Goal: Information Seeking & Learning: Learn about a topic

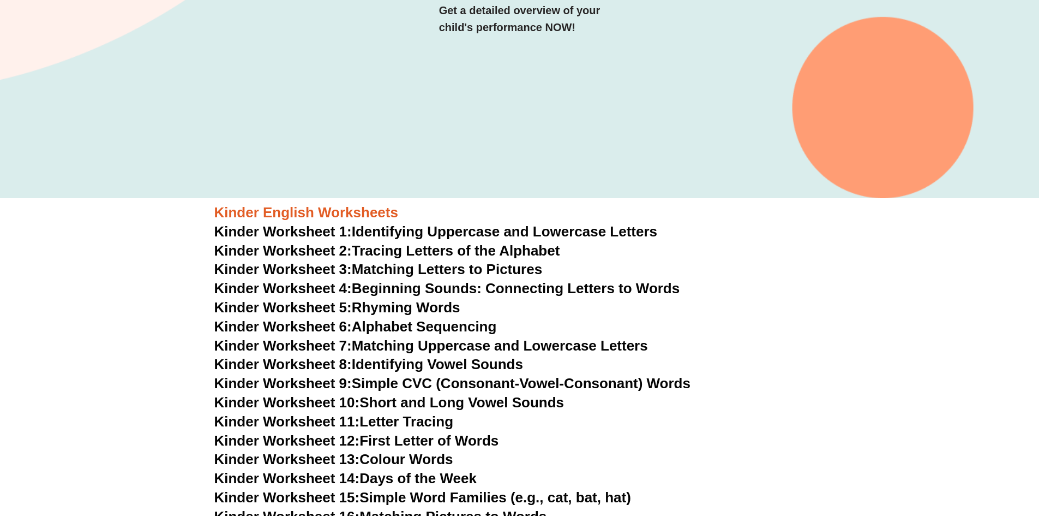
scroll to position [273, 0]
click at [387, 232] on link "Kinder Worksheet 1: Identifying Uppercase and Lowercase Letters" at bounding box center [436, 231] width 444 height 16
click at [387, 247] on link "Kinder Worksheet 2: Tracing Letters of the Alphabet" at bounding box center [387, 250] width 346 height 16
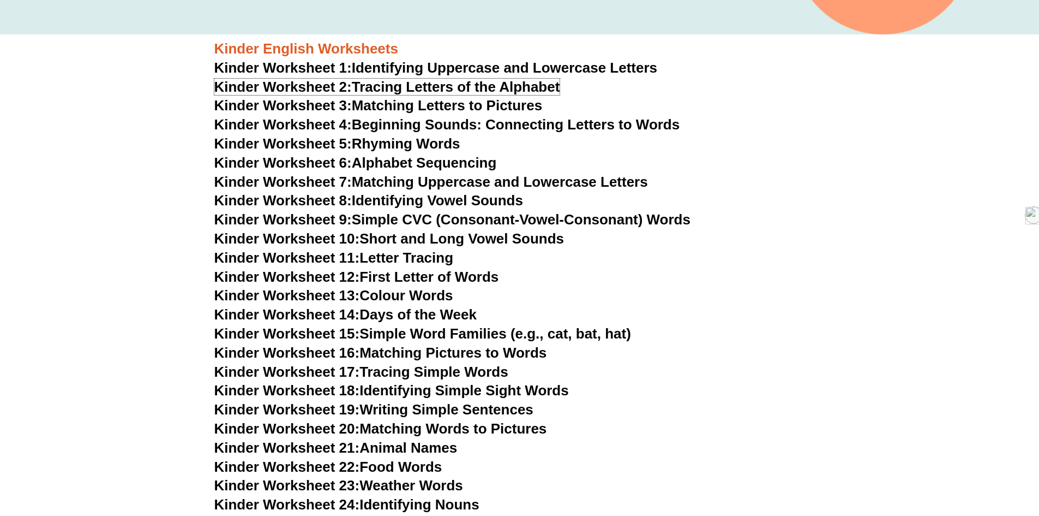
scroll to position [436, 0]
click at [398, 109] on link "Kinder Worksheet 3: Matching Letters to Pictures" at bounding box center [378, 105] width 328 height 16
click at [403, 126] on link "Kinder Worksheet 4: Beginning Sounds: Connecting Letters to Words" at bounding box center [447, 124] width 466 height 16
click at [407, 143] on link "Kinder Worksheet 5: Rhyming Words" at bounding box center [337, 143] width 246 height 16
click at [436, 163] on link "Kinder Worksheet 6: Alphabet Sequencing" at bounding box center [355, 162] width 283 height 16
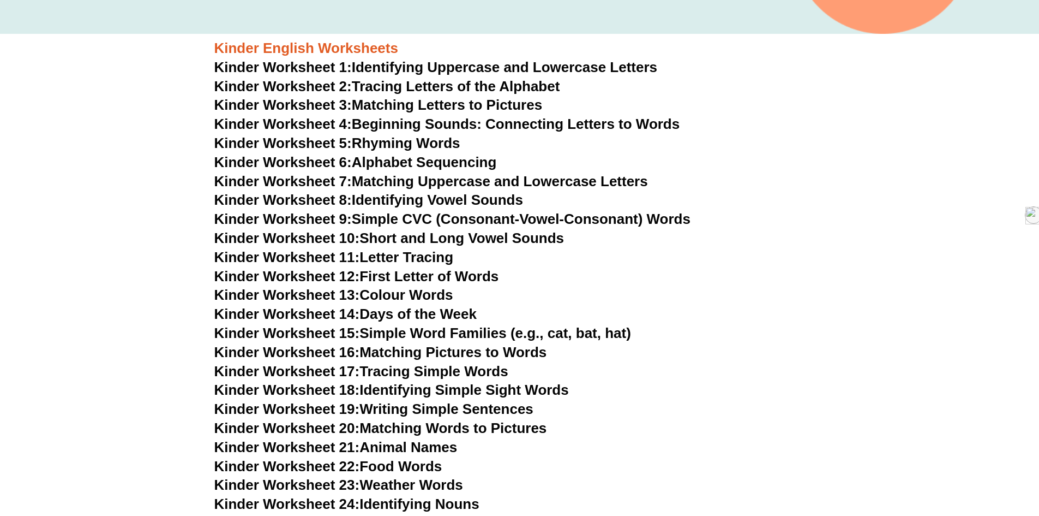
click at [443, 181] on link "Kinder Worksheet 7: Matching Uppercase and Lowercase Letters" at bounding box center [431, 181] width 434 height 16
click at [397, 201] on link "Kinder Worksheet 8: Identifying Vowel Sounds" at bounding box center [368, 200] width 309 height 16
click at [380, 218] on link "Kinder Worksheet 9: Simple CVC (Consonant-Vowel-Consonant) Words" at bounding box center [452, 219] width 476 height 16
click at [386, 241] on link "Kinder Worksheet 10: Short and Long Vowel Sounds" at bounding box center [389, 238] width 350 height 16
click at [367, 262] on link "Kinder Worksheet 11: Letter Tracing" at bounding box center [334, 257] width 240 height 16
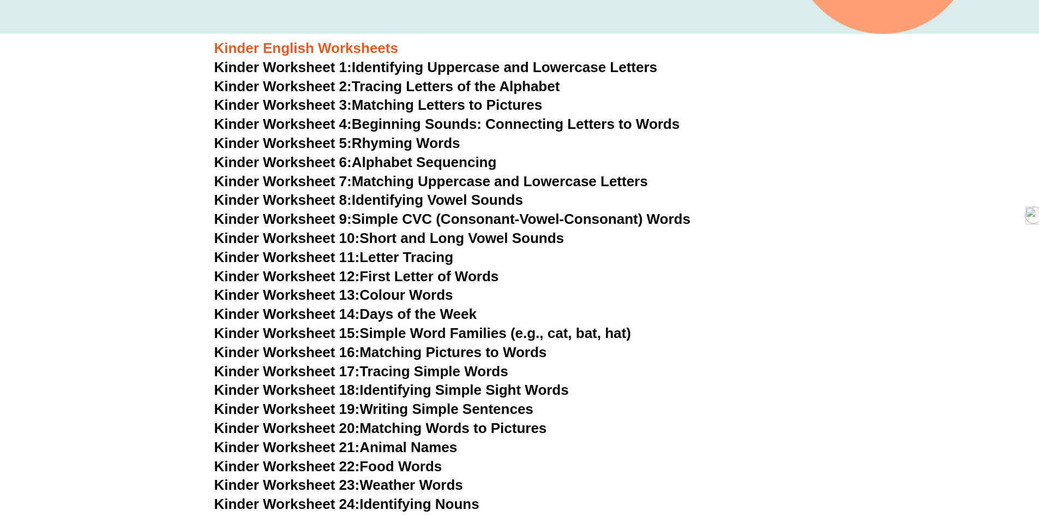
click at [391, 277] on link "Kinder Worksheet 12: First Letter of Words" at bounding box center [356, 276] width 285 height 16
click at [397, 294] on link "Kinder Worksheet 13: Colour Words" at bounding box center [333, 294] width 239 height 16
click at [381, 317] on link "Kinder Worksheet 14: Days of the Week" at bounding box center [345, 314] width 262 height 16
click at [403, 331] on link "Kinder Worksheet 15: Simple Word Families (e.g., cat, bat, hat)" at bounding box center [422, 333] width 417 height 16
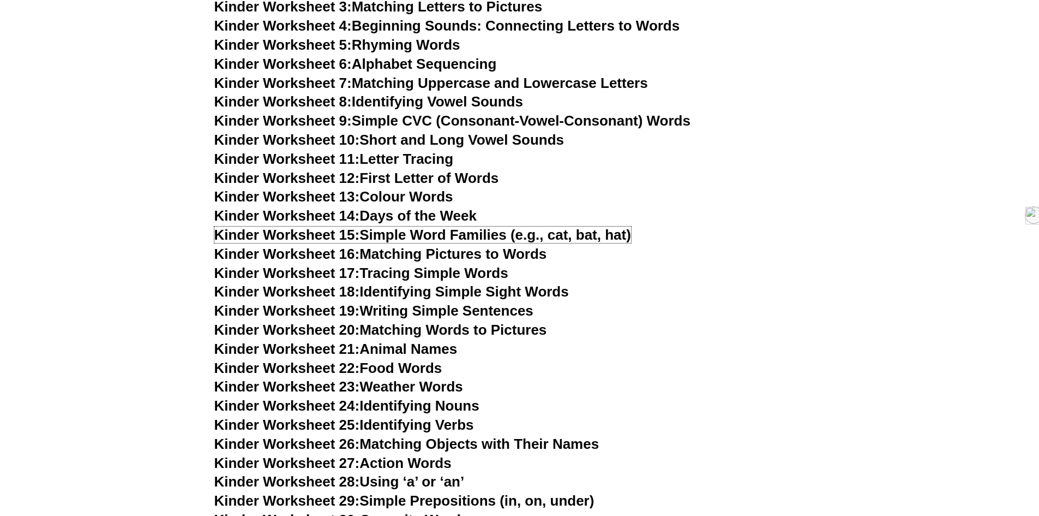
scroll to position [546, 0]
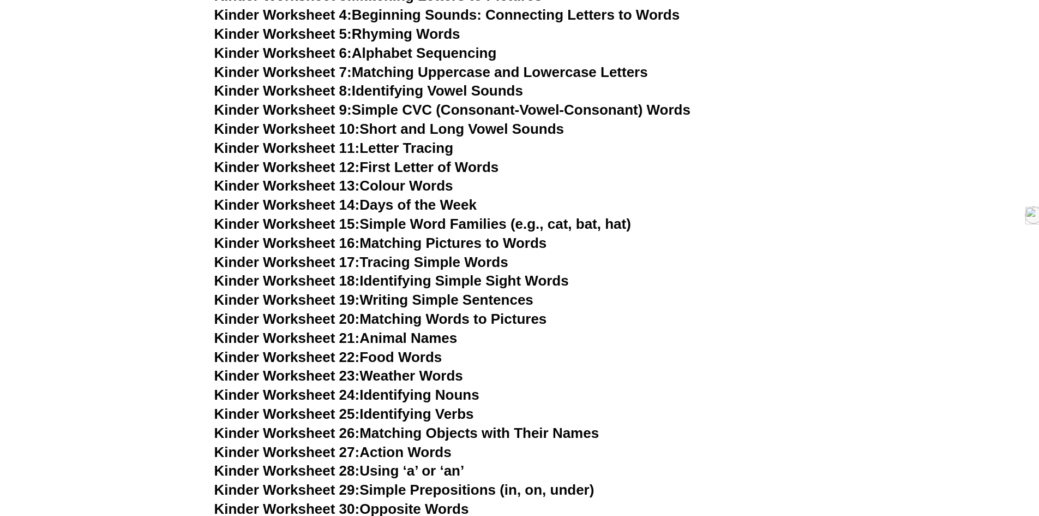
click at [412, 244] on link "Kinder Worksheet 16: Matching Pictures to Words" at bounding box center [380, 243] width 333 height 16
click at [391, 264] on link "Kinder Worksheet 17: Tracing Simple Words" at bounding box center [361, 262] width 294 height 16
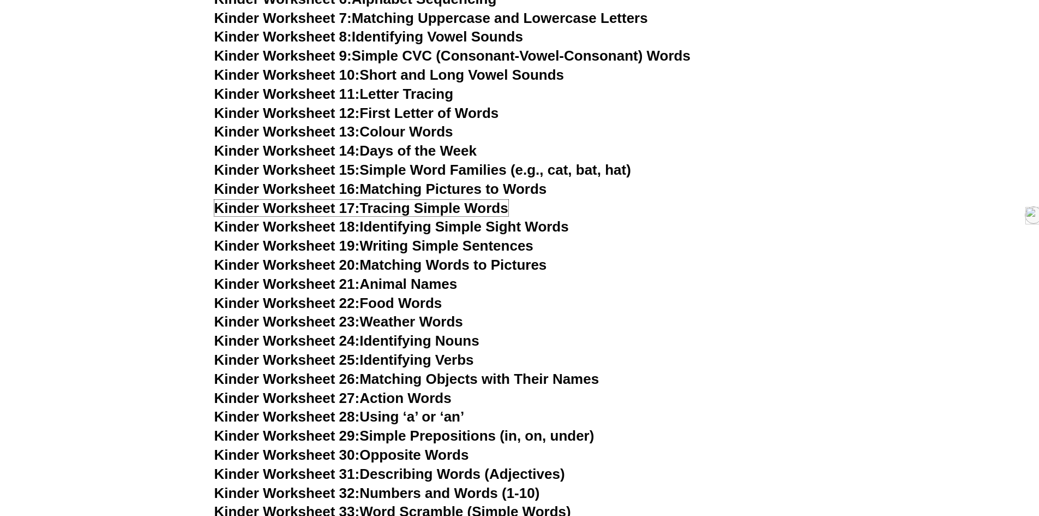
scroll to position [600, 0]
click at [397, 224] on link "Kinder Worksheet 18: Identifying Simple Sight Words" at bounding box center [391, 226] width 355 height 16
click at [413, 247] on link "Kinder Worksheet 19: Writing Simple Sentences" at bounding box center [373, 245] width 319 height 16
click at [427, 264] on link "Kinder Worksheet 20: Matching Words to Pictures" at bounding box center [380, 264] width 333 height 16
click at [402, 286] on link "Kinder Worksheet 21: Animal Names" at bounding box center [335, 283] width 243 height 16
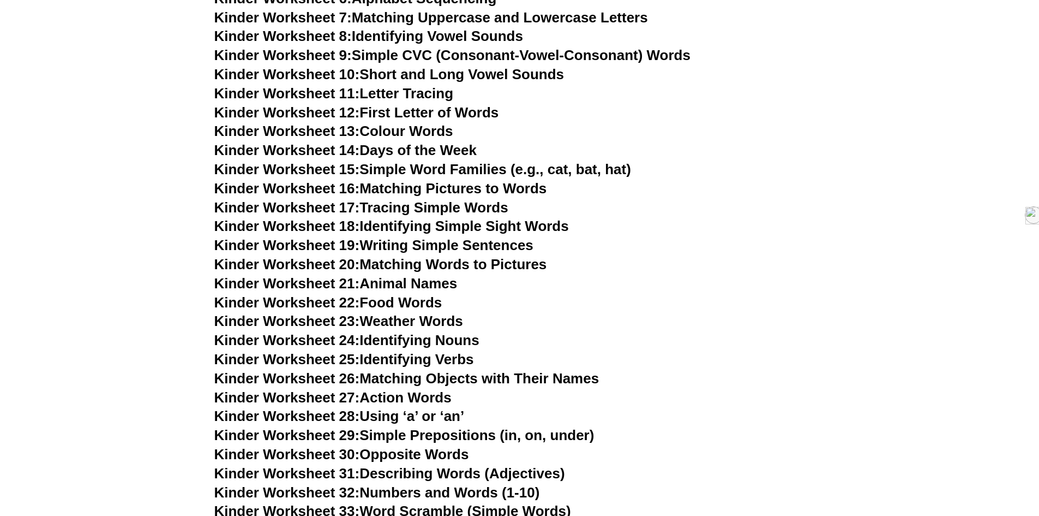
click at [410, 300] on link "Kinder Worksheet 22: Food Words" at bounding box center [328, 302] width 228 height 16
click at [405, 321] on link "Kinder Worksheet 23: Weather Words" at bounding box center [338, 321] width 249 height 16
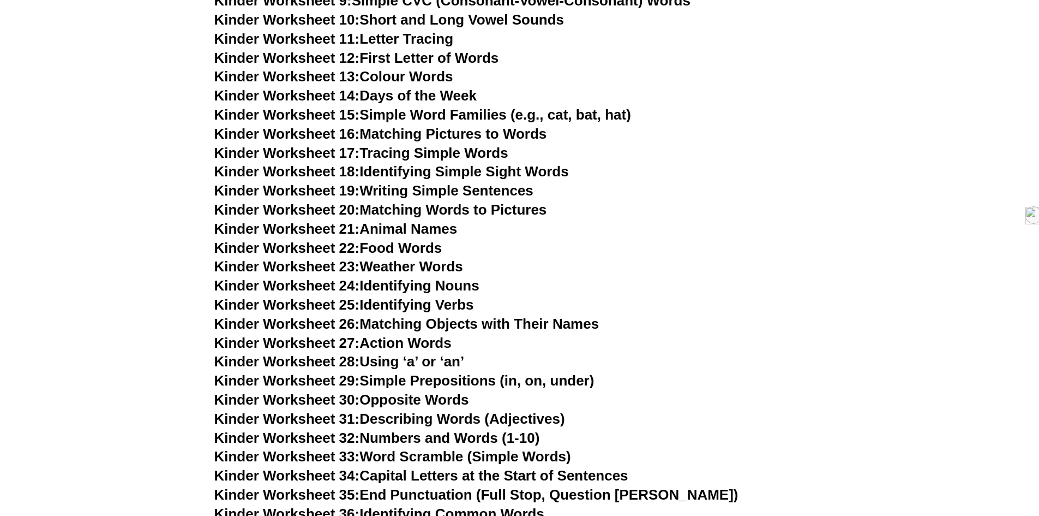
click at [390, 287] on link "Kinder Worksheet 24: Identifying Nouns" at bounding box center [346, 285] width 265 height 16
click at [421, 304] on link "Kinder Worksheet 25: Identifying Verbs" at bounding box center [344, 304] width 260 height 16
click at [376, 324] on link "Kinder Worksheet 26: Matching Objects with Their Names" at bounding box center [406, 323] width 385 height 16
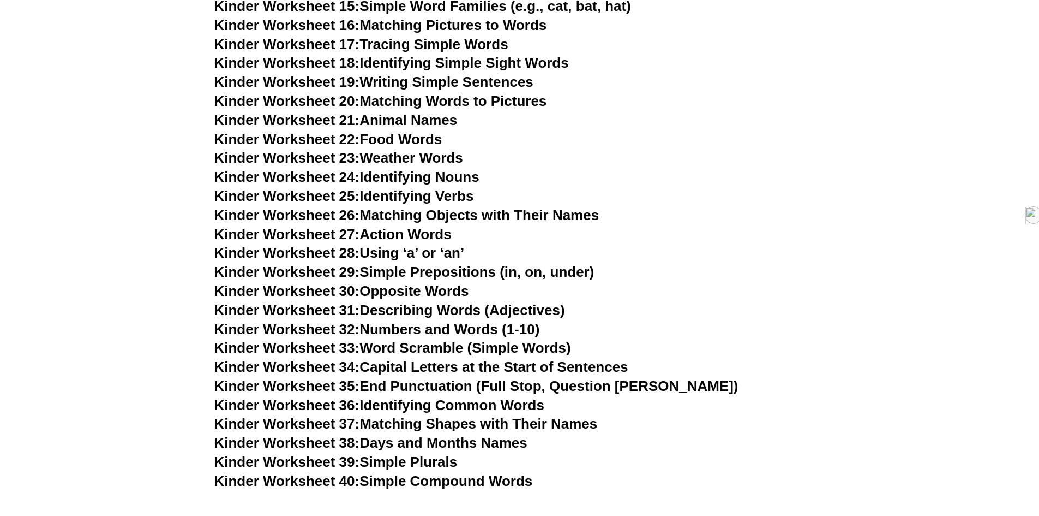
scroll to position [764, 0]
click at [435, 234] on link "Kinder Worksheet 27: Action Words" at bounding box center [332, 233] width 237 height 16
click at [403, 268] on link "Kinder Worksheet 29: Simple Prepositions (in, on, under)" at bounding box center [404, 271] width 380 height 16
click at [410, 292] on link "Kinder Worksheet 30: Opposite Words" at bounding box center [341, 290] width 255 height 16
click at [432, 328] on link "Kinder Worksheet 32: Numbers and Words (1-10)" at bounding box center [377, 328] width 326 height 16
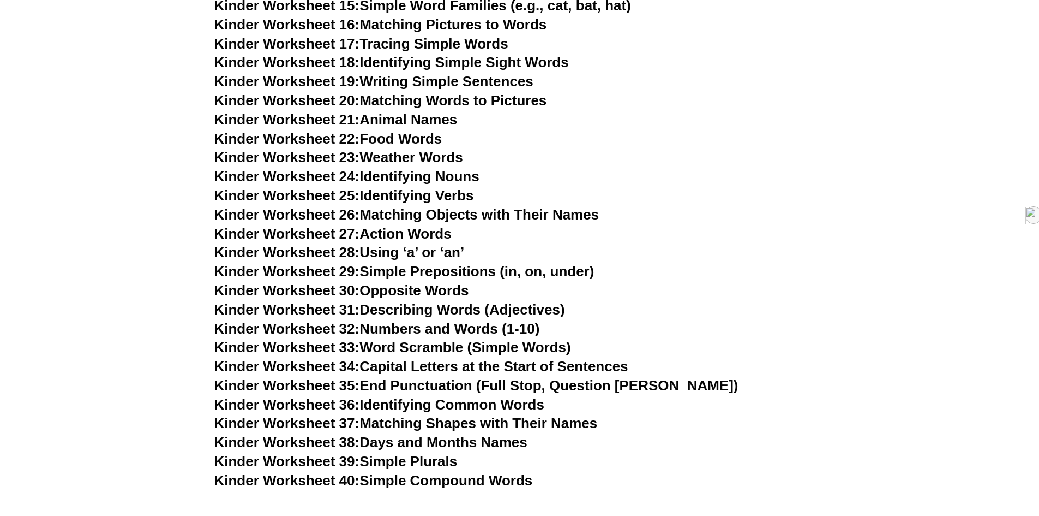
click at [382, 351] on link "Kinder Worksheet 33: Word Scramble (Simple Words)" at bounding box center [392, 347] width 357 height 16
click at [438, 367] on link "Kinder Worksheet 34: Capital Letters at the Start of Sentences" at bounding box center [421, 366] width 414 height 16
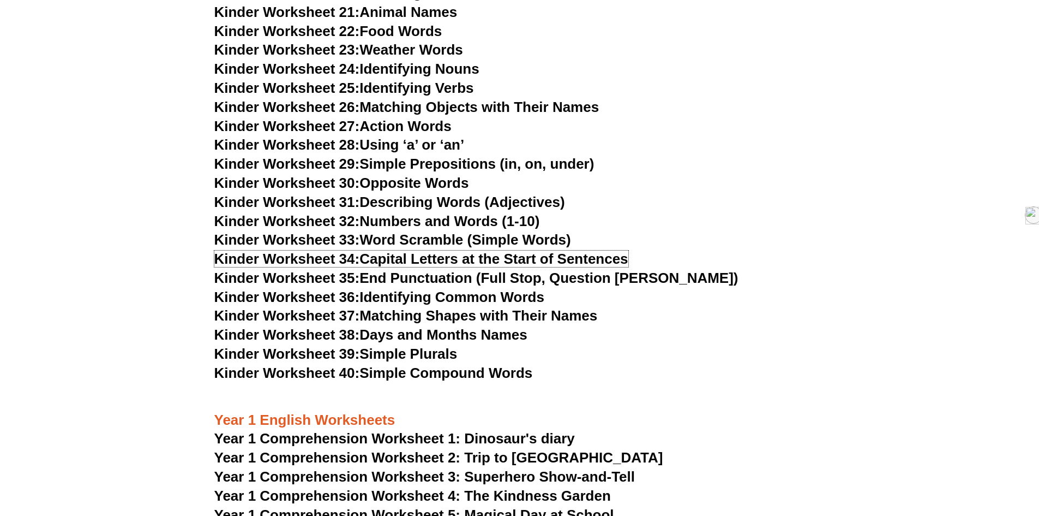
scroll to position [873, 0]
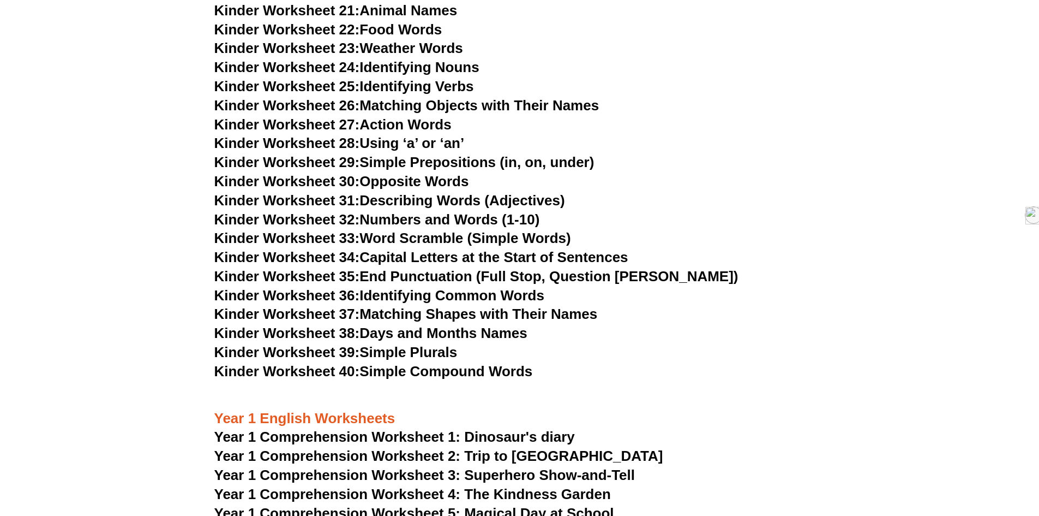
click at [394, 276] on link "Kinder Worksheet 35: End Punctuation (Full Stop, Question [PERSON_NAME])" at bounding box center [476, 276] width 524 height 16
click at [380, 296] on link "Kinder Worksheet 36: Identifying Common Words" at bounding box center [379, 295] width 330 height 16
click at [463, 317] on link "Kinder Worksheet 37: Matching Shapes with Their Names" at bounding box center [406, 314] width 384 height 16
click at [424, 332] on link "Kinder Worksheet 38: Days and Months Names" at bounding box center [370, 333] width 313 height 16
click at [416, 354] on link "Kinder Worksheet 39: Simple Plurals" at bounding box center [335, 352] width 243 height 16
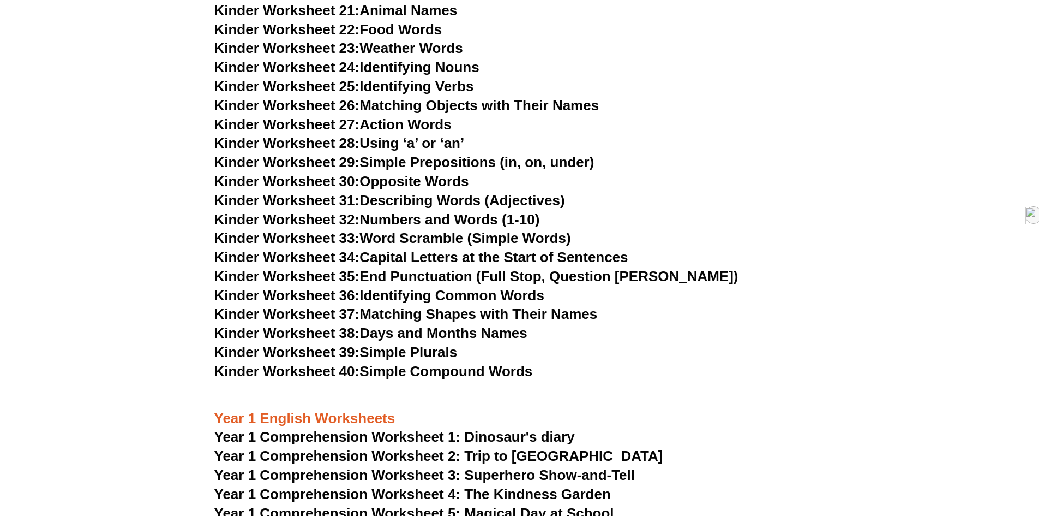
click at [411, 374] on link "Kinder Worksheet 40: Simple Compound Words" at bounding box center [373, 371] width 319 height 16
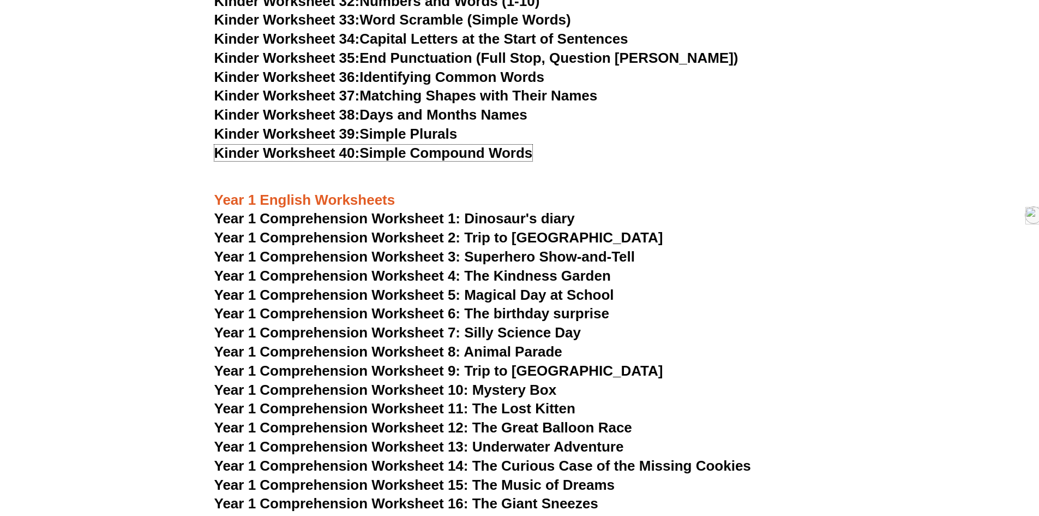
scroll to position [1146, 0]
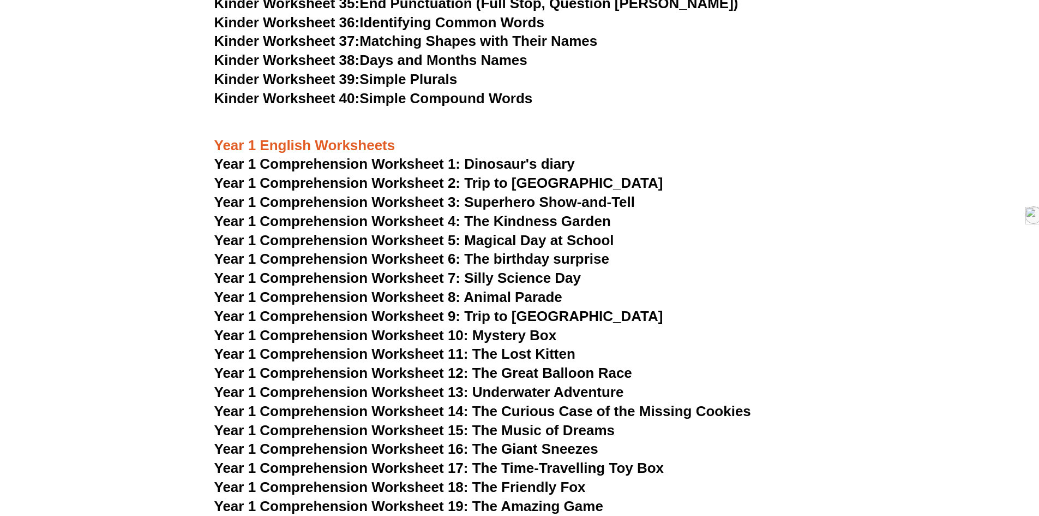
click at [342, 163] on span "Year 1 Comprehension Worksheet 1: Dinosaur's diary" at bounding box center [394, 164] width 361 height 16
click at [400, 182] on span "Year 1 Comprehension Worksheet 2: Trip to [GEOGRAPHIC_DATA]" at bounding box center [438, 183] width 449 height 16
click at [424, 238] on span "Year 1 Comprehension Worksheet 5: Magical Day at School" at bounding box center [414, 240] width 400 height 16
click at [507, 258] on span "Year 1 Comprehension Worksheet 6: The birthday surprise" at bounding box center [411, 258] width 395 height 16
click at [388, 274] on span "Year 1 Comprehension Worksheet 7: Silly Science Day" at bounding box center [397, 278] width 367 height 16
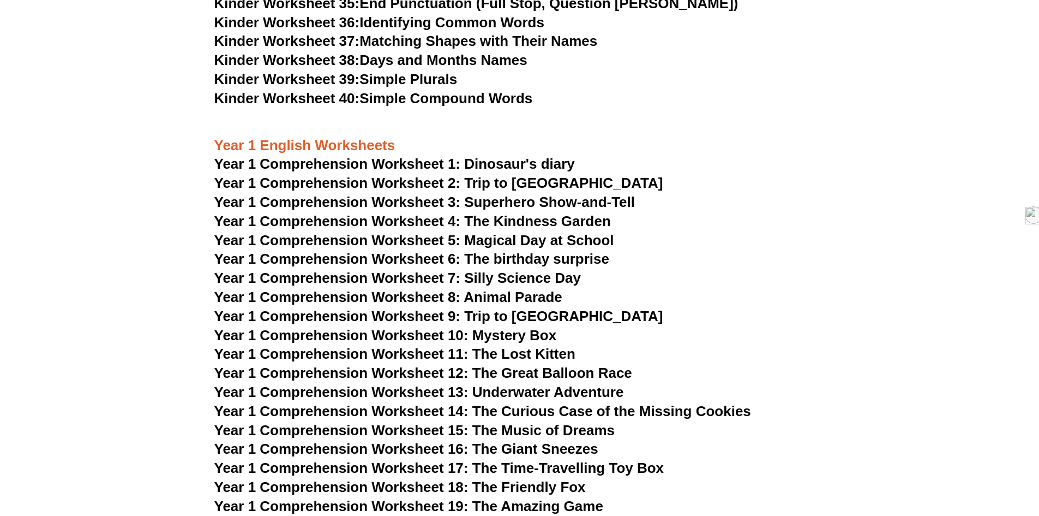
click at [453, 317] on span "Year 1 Comprehension Worksheet 9: Trip to [GEOGRAPHIC_DATA]" at bounding box center [438, 316] width 449 height 16
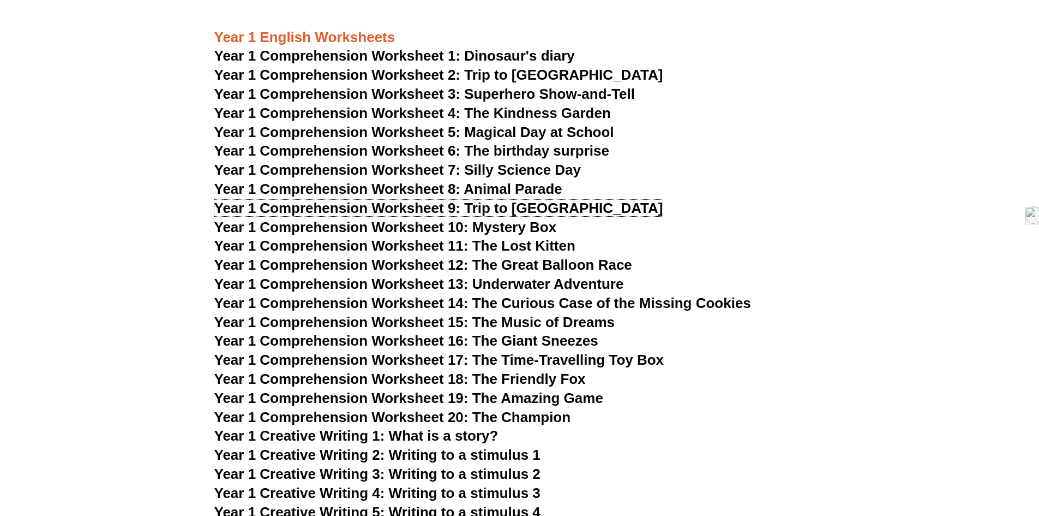
scroll to position [1309, 0]
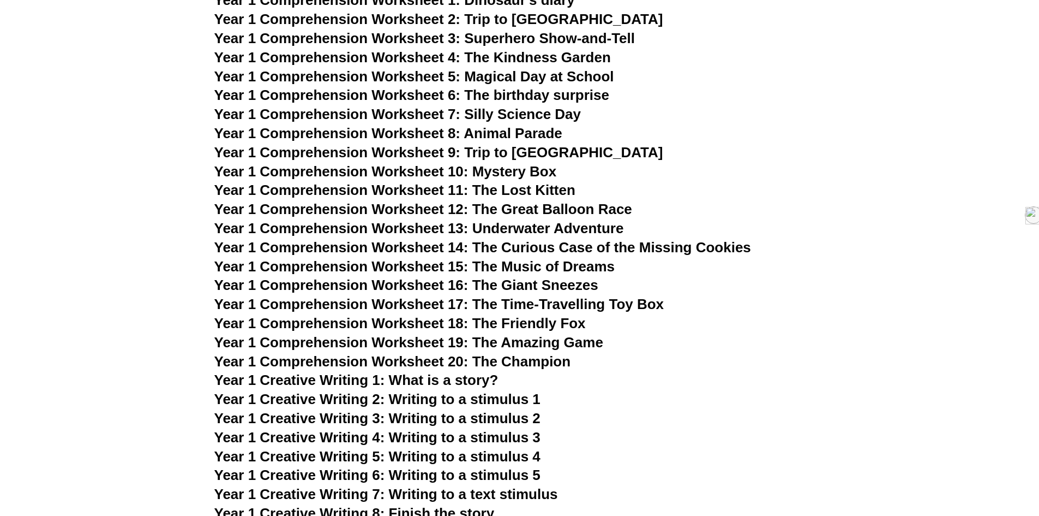
click at [478, 170] on span "Year 1 Comprehension Worksheet 10: Mystery Box" at bounding box center [385, 171] width 343 height 16
click at [365, 227] on span "Year 1 Comprehension Worksheet 13: Underwater Adventure" at bounding box center [419, 228] width 410 height 16
click at [388, 359] on span "Year 1 Comprehension Worksheet 20: The Champion" at bounding box center [392, 361] width 357 height 16
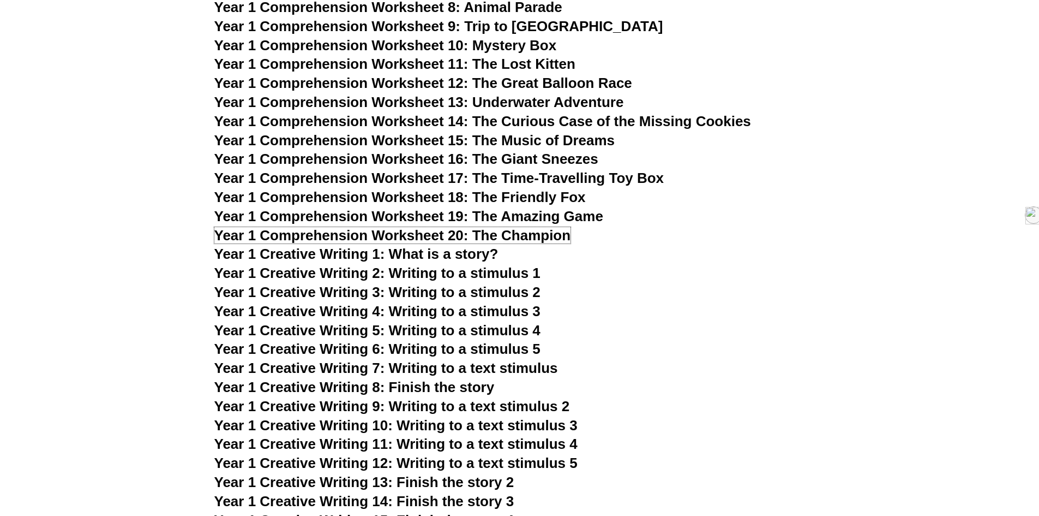
scroll to position [1473, 0]
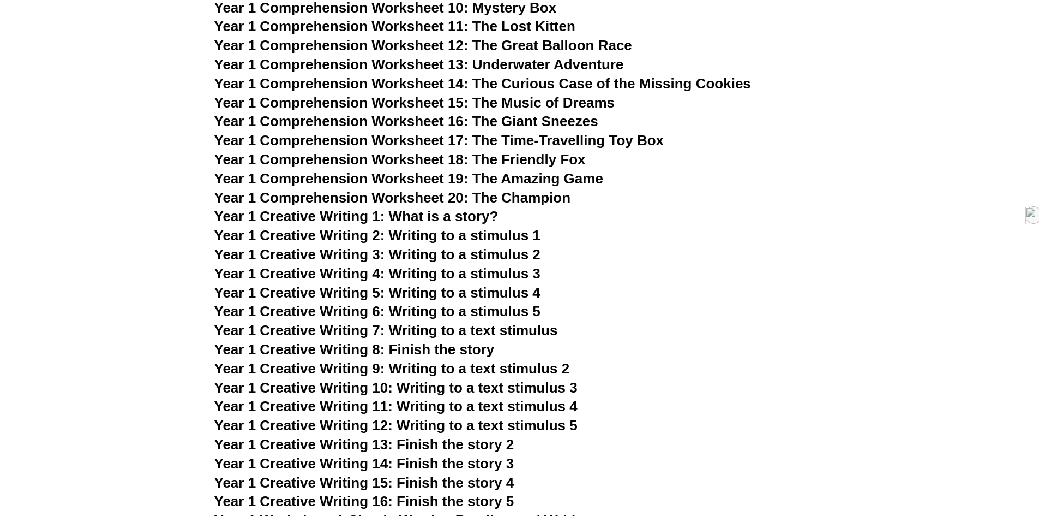
click at [444, 220] on span "Year 1 Creative Writing 1: What is a story?" at bounding box center [356, 216] width 284 height 16
click at [440, 310] on span "Year 1 Creative Writing 6: Writing to a stimulus 5" at bounding box center [377, 311] width 326 height 16
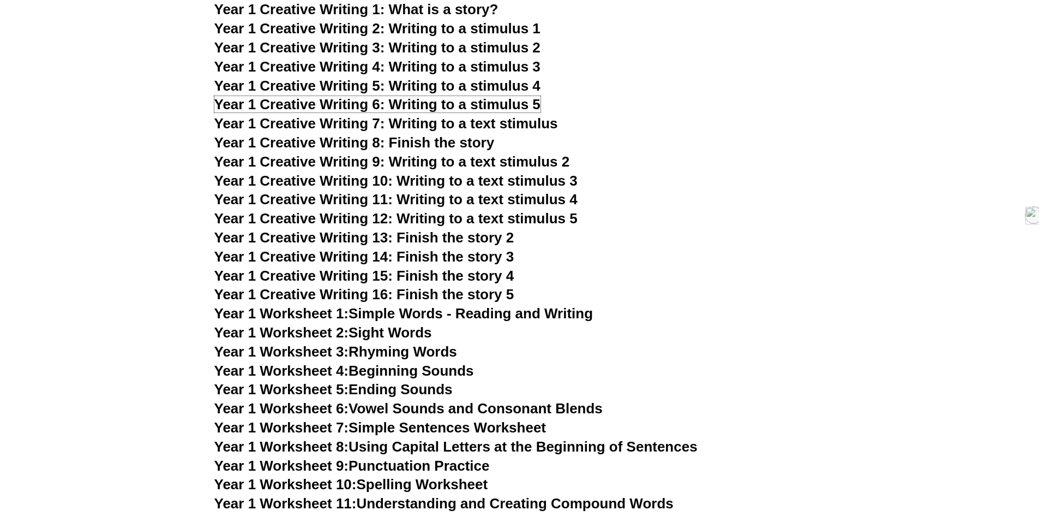
scroll to position [1691, 0]
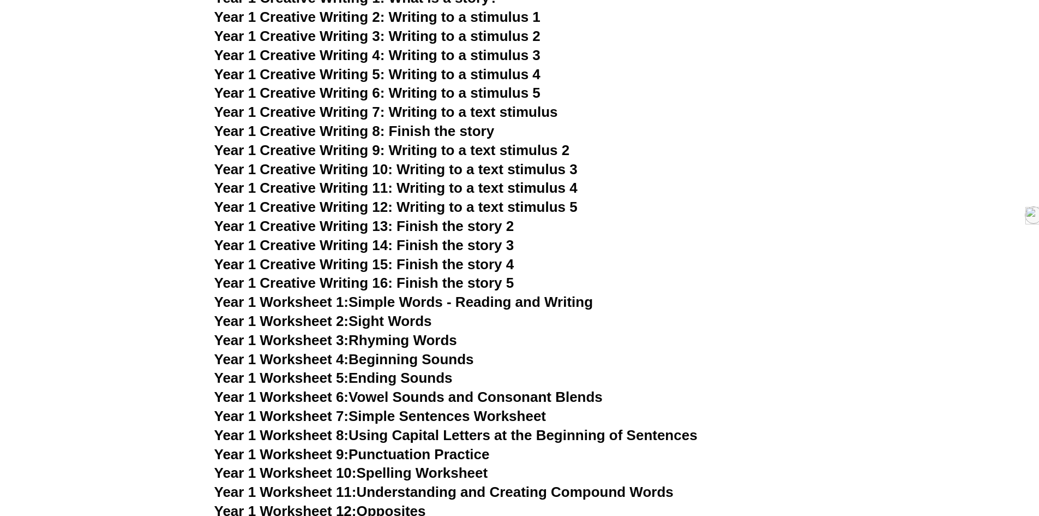
click at [432, 131] on span "Year 1 Creative Writing 8: Finish the story" at bounding box center [354, 131] width 280 height 16
click at [429, 228] on span "Year 1 Creative Writing 13: Finish the story 2" at bounding box center [364, 226] width 300 height 16
click at [418, 244] on span "Year 1 Creative Writing 14: Finish the story 3" at bounding box center [364, 245] width 300 height 16
click at [393, 264] on span "Year 1 Creative Writing 15: Finish the story 4" at bounding box center [364, 264] width 300 height 16
click at [420, 286] on span "Year 1 Creative Writing 16: Finish the story 5" at bounding box center [364, 282] width 300 height 16
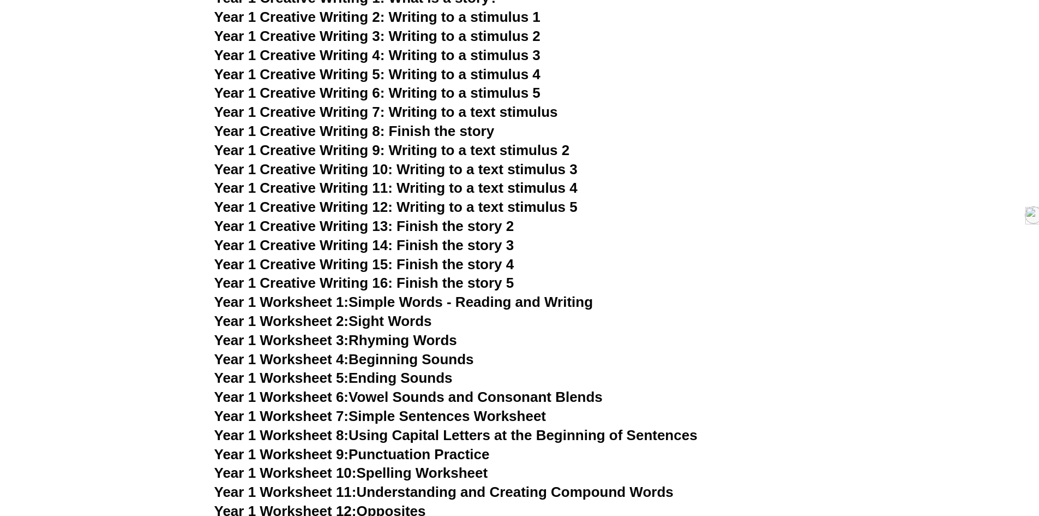
click at [373, 304] on link "Year 1 Worksheet 1: Simple Words - Reading and Writing" at bounding box center [403, 302] width 379 height 16
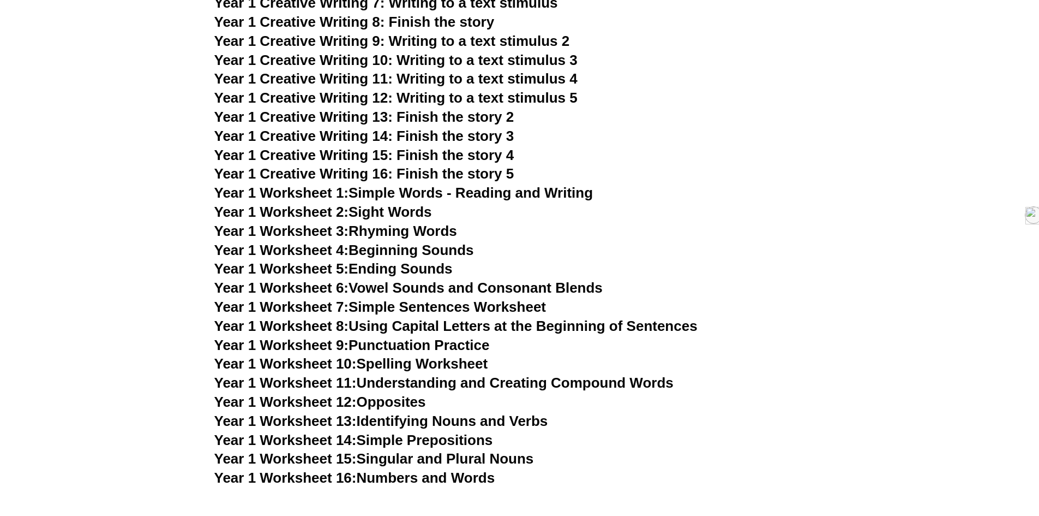
scroll to position [1855, 0]
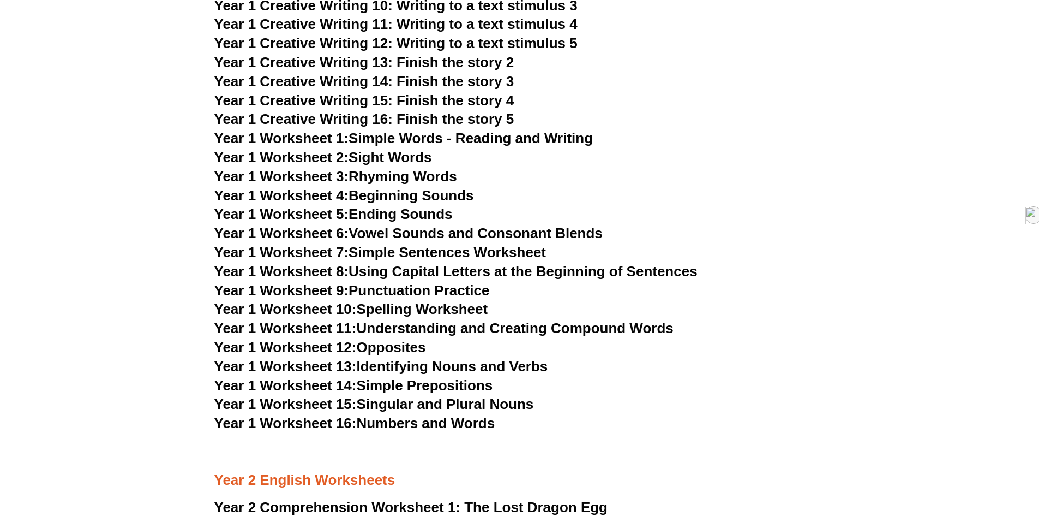
click at [394, 254] on link "Year 1 Worksheet 7: Simple Sentences Worksheet" at bounding box center [380, 252] width 332 height 16
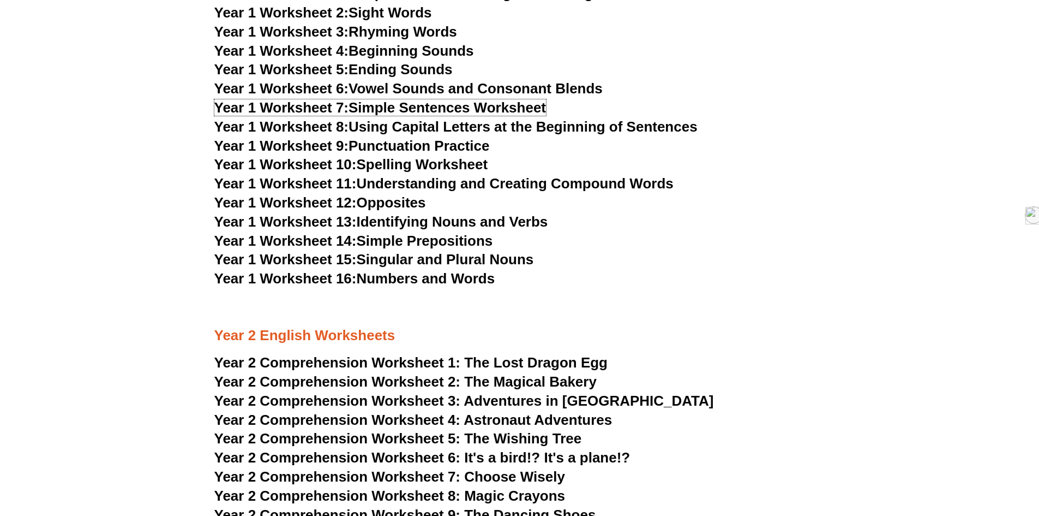
scroll to position [2019, 0]
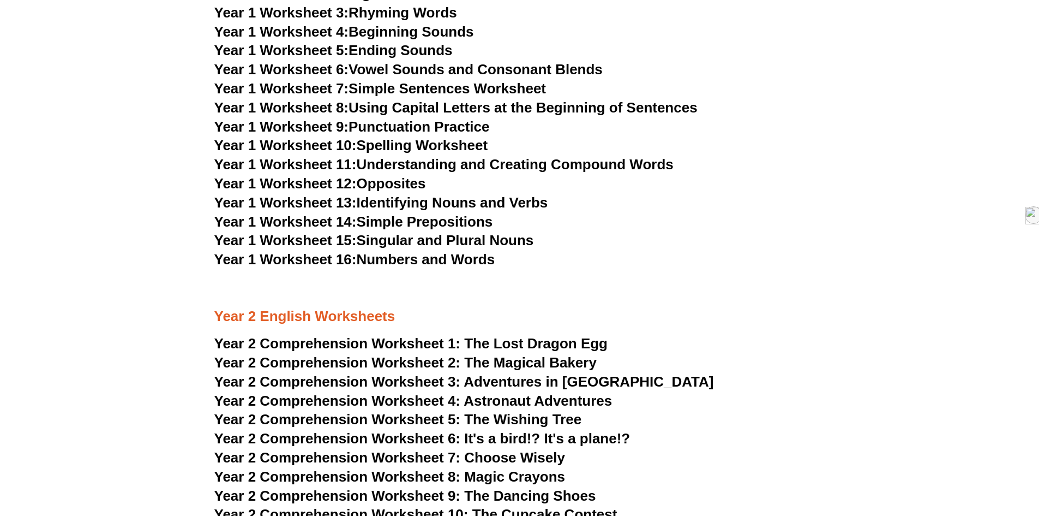
click at [444, 261] on link "Year 1 Worksheet 16: Numbers and Words" at bounding box center [354, 259] width 281 height 16
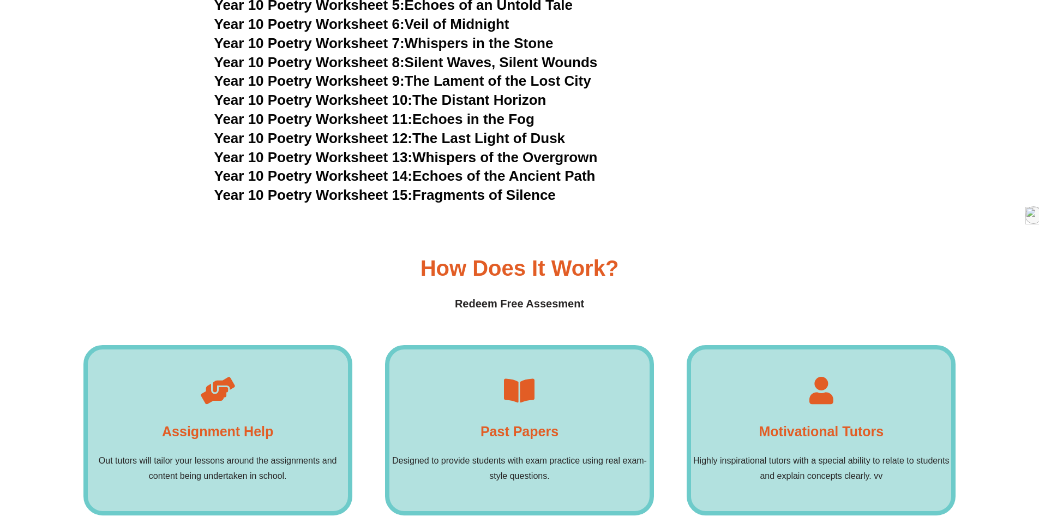
scroll to position [7257, 0]
